Goal: Task Accomplishment & Management: Manage account settings

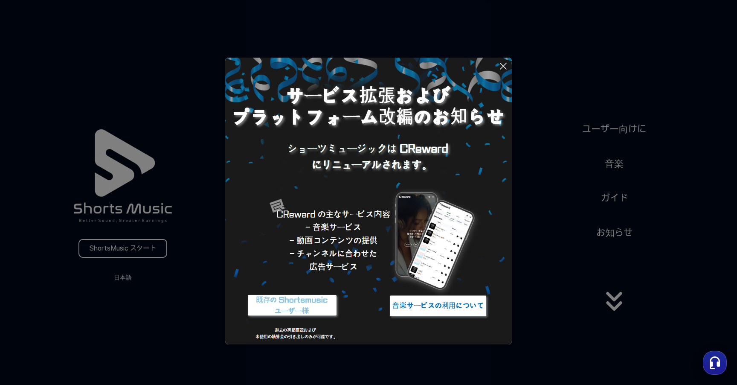
click at [309, 309] on img at bounding box center [292, 306] width 107 height 32
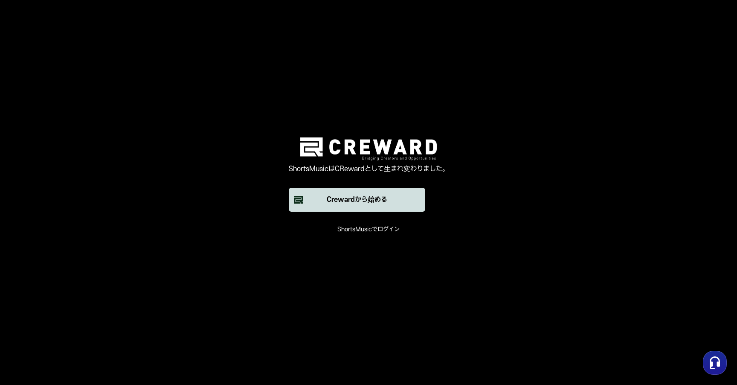
click at [382, 201] on font "Crewardから始める" at bounding box center [357, 200] width 61 height 8
